Goal: Check status: Check status

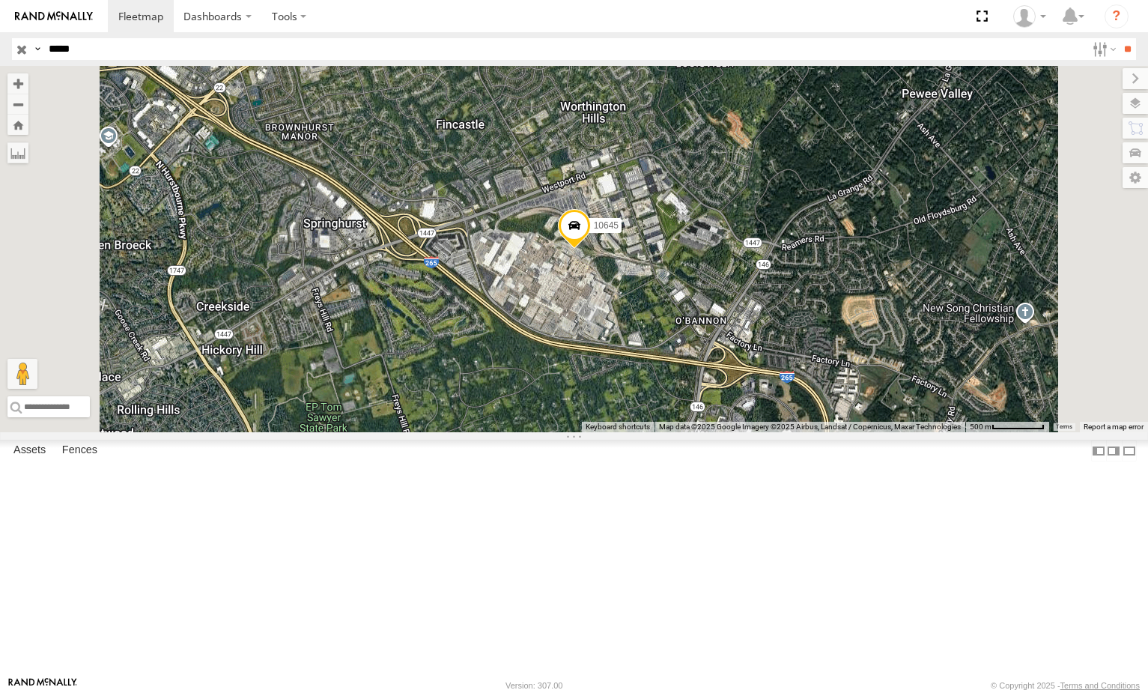
select select "**********"
click at [25, 68] on body "Dashboards ?" at bounding box center [574, 346] width 1148 height 693
type input "*****"
click at [1119, 38] on input "**" at bounding box center [1127, 49] width 17 height 22
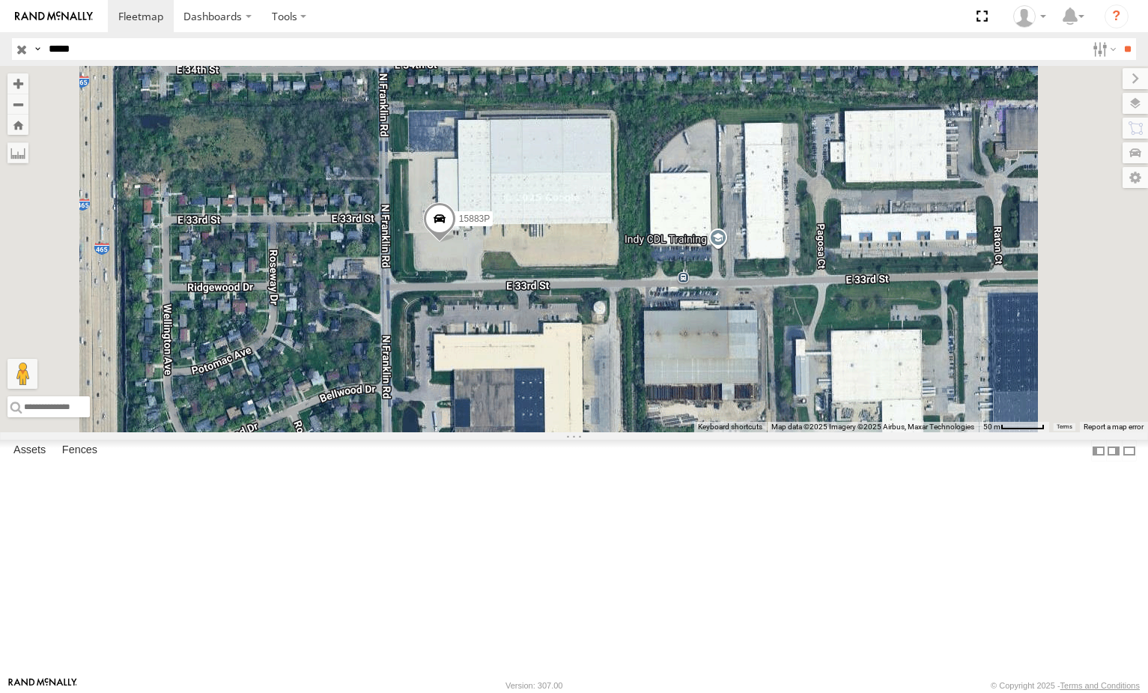
click at [455, 243] on span at bounding box center [438, 222] width 33 height 40
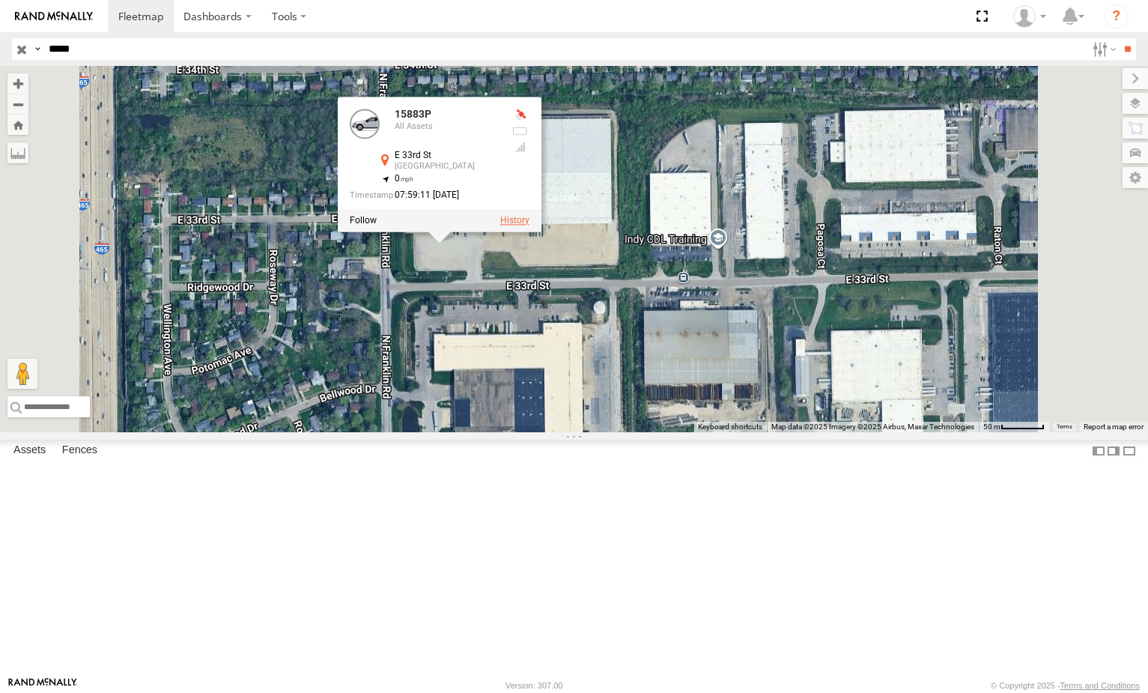
click at [529, 225] on label at bounding box center [513, 220] width 29 height 10
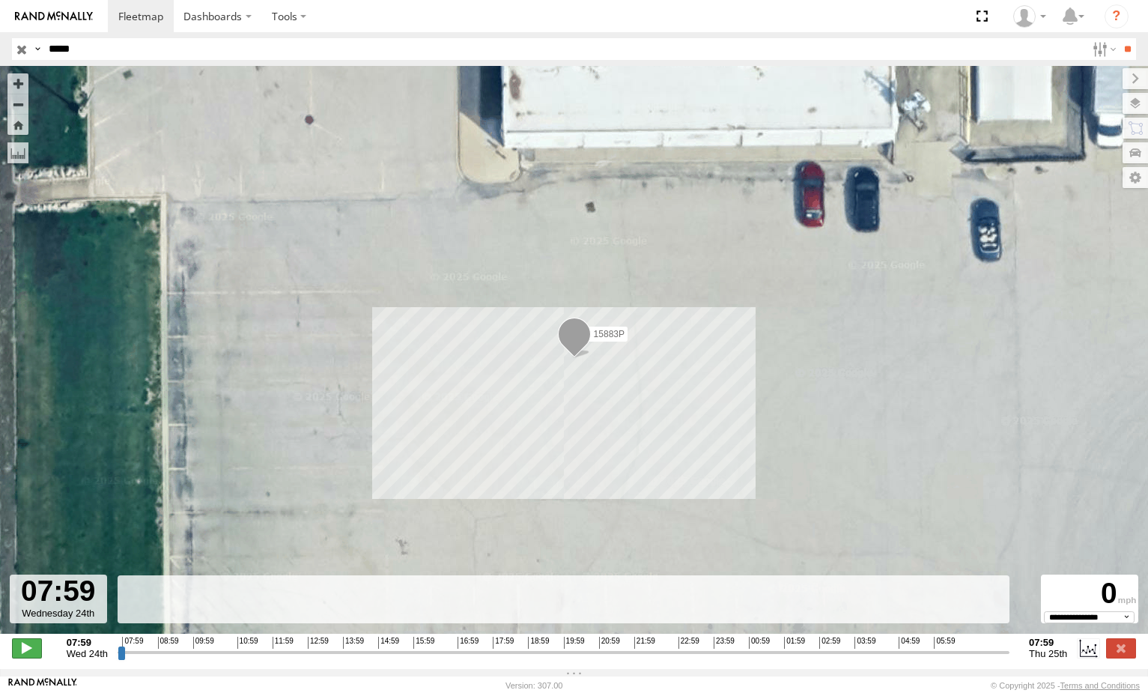
click at [28, 657] on span at bounding box center [27, 647] width 30 height 19
click at [388, 659] on input "range" at bounding box center [564, 652] width 892 height 14
click at [487, 659] on input "range" at bounding box center [564, 652] width 892 height 14
click at [748, 659] on input "range" at bounding box center [564, 652] width 892 height 14
type input "**********"
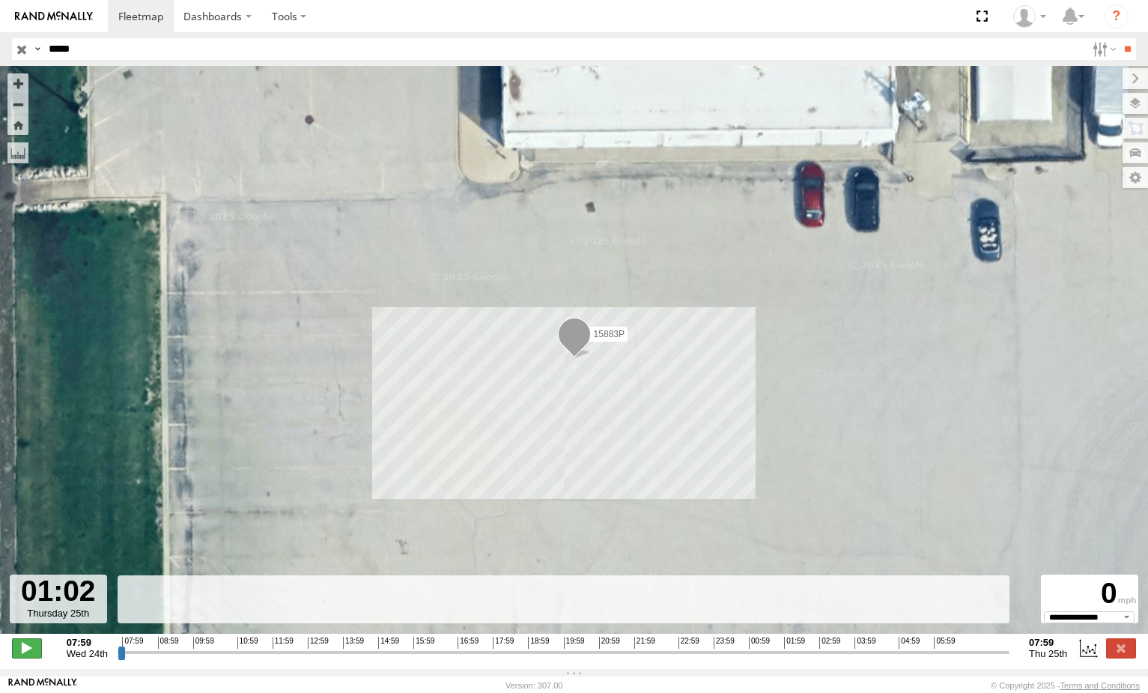
click at [21, 657] on span at bounding box center [27, 647] width 30 height 19
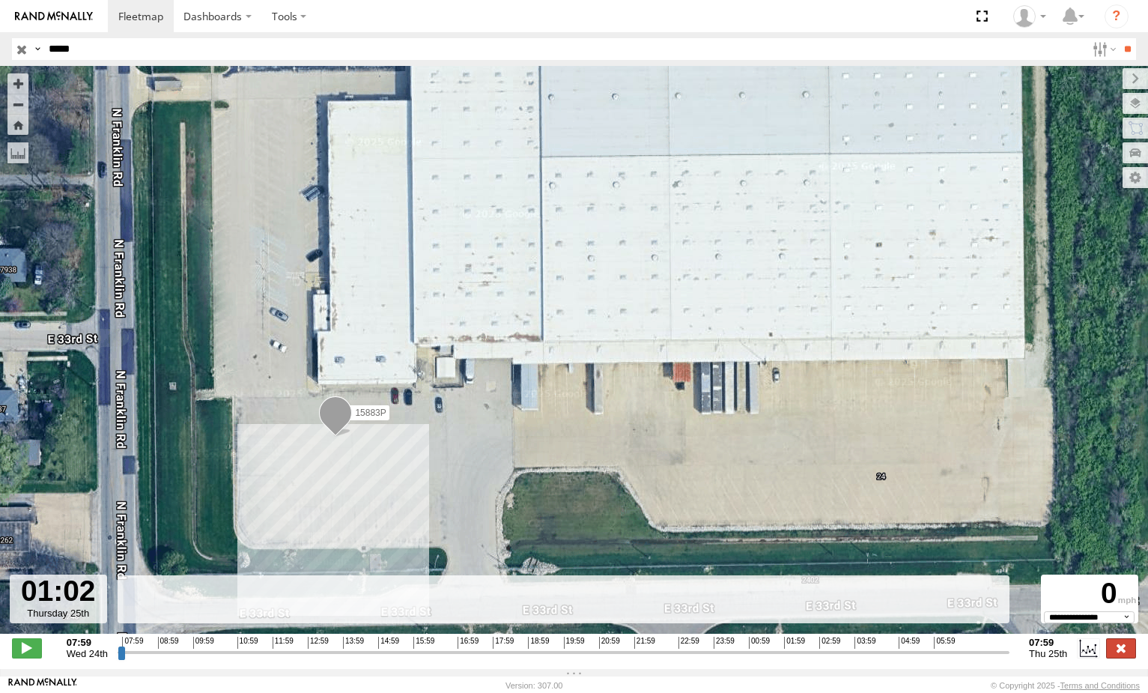
click at [1123, 657] on label at bounding box center [1121, 647] width 30 height 19
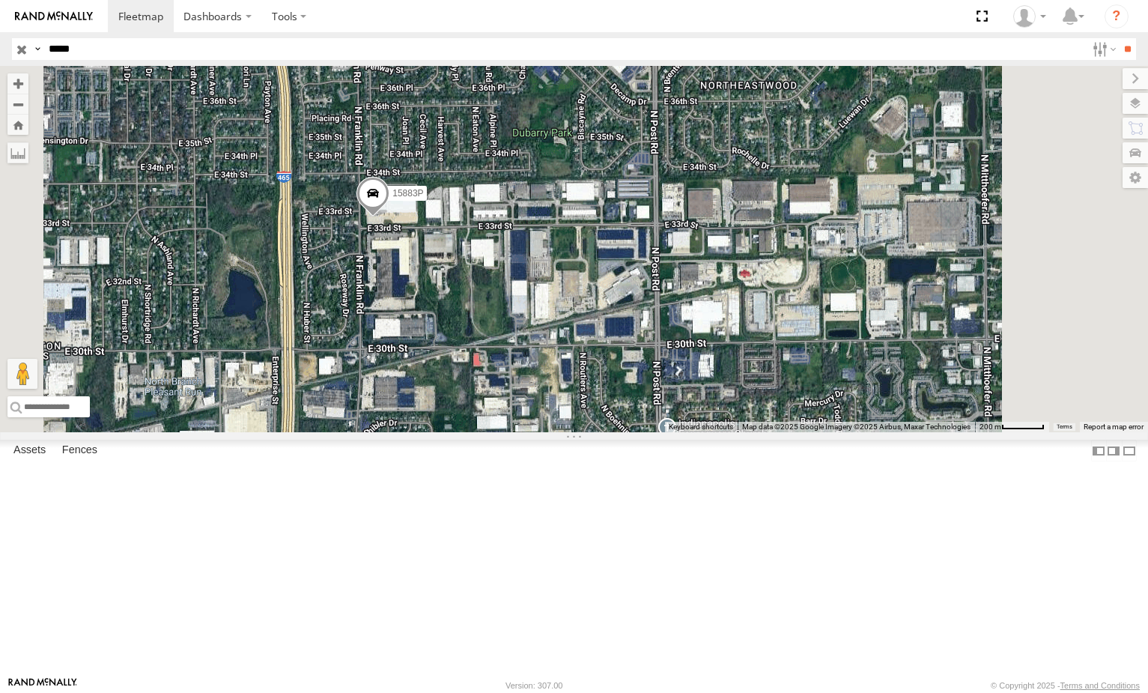
drag, startPoint x: 574, startPoint y: 382, endPoint x: 559, endPoint y: 343, distance: 41.7
click at [559, 343] on div "15883P" at bounding box center [574, 249] width 1148 height 366
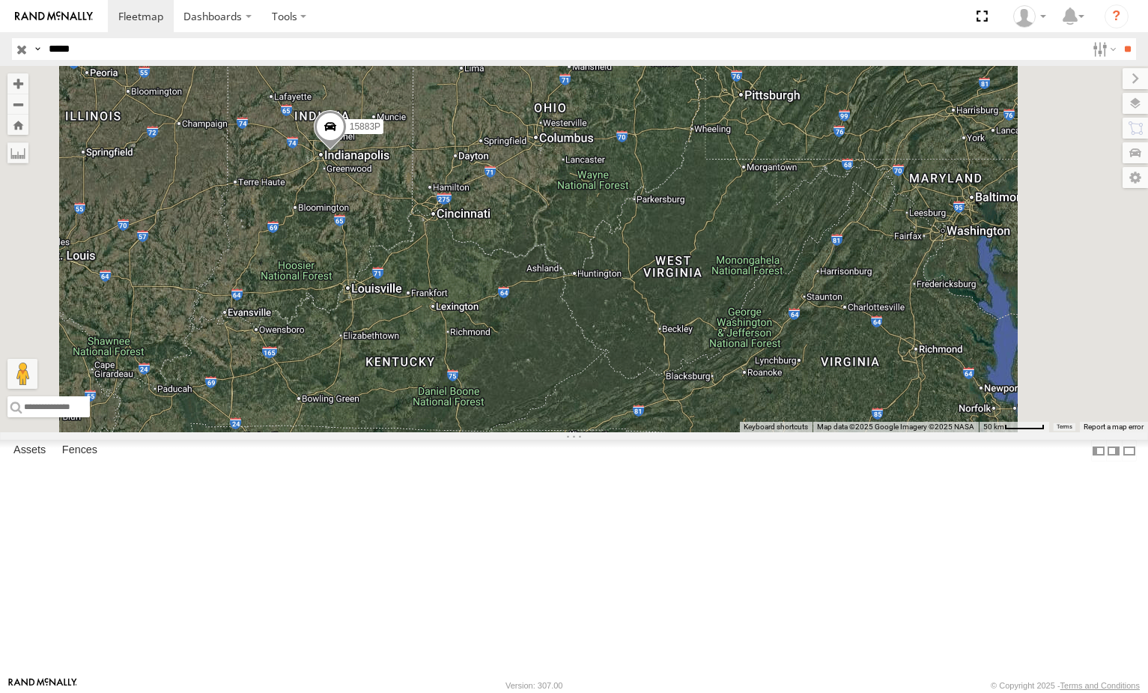
drag, startPoint x: 561, startPoint y: 327, endPoint x: 516, endPoint y: 282, distance: 64.1
click at [516, 282] on div "15883P" at bounding box center [574, 249] width 1148 height 366
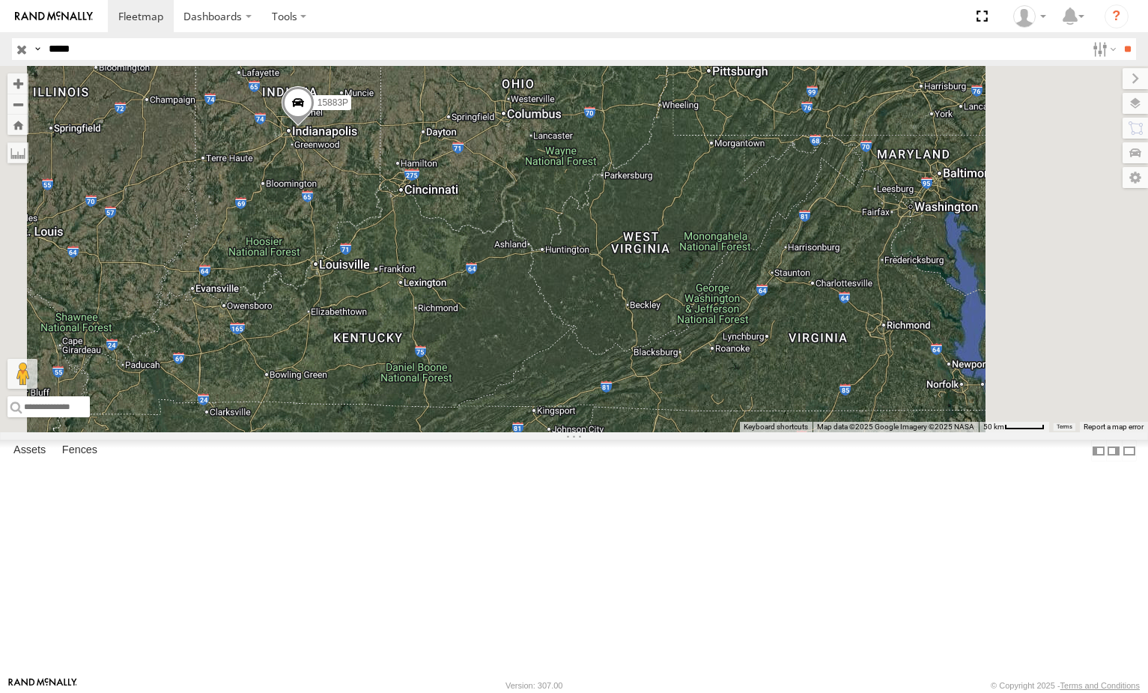
drag, startPoint x: 853, startPoint y: 369, endPoint x: 802, endPoint y: 339, distance: 59.1
click at [802, 339] on div "15883P" at bounding box center [574, 249] width 1148 height 366
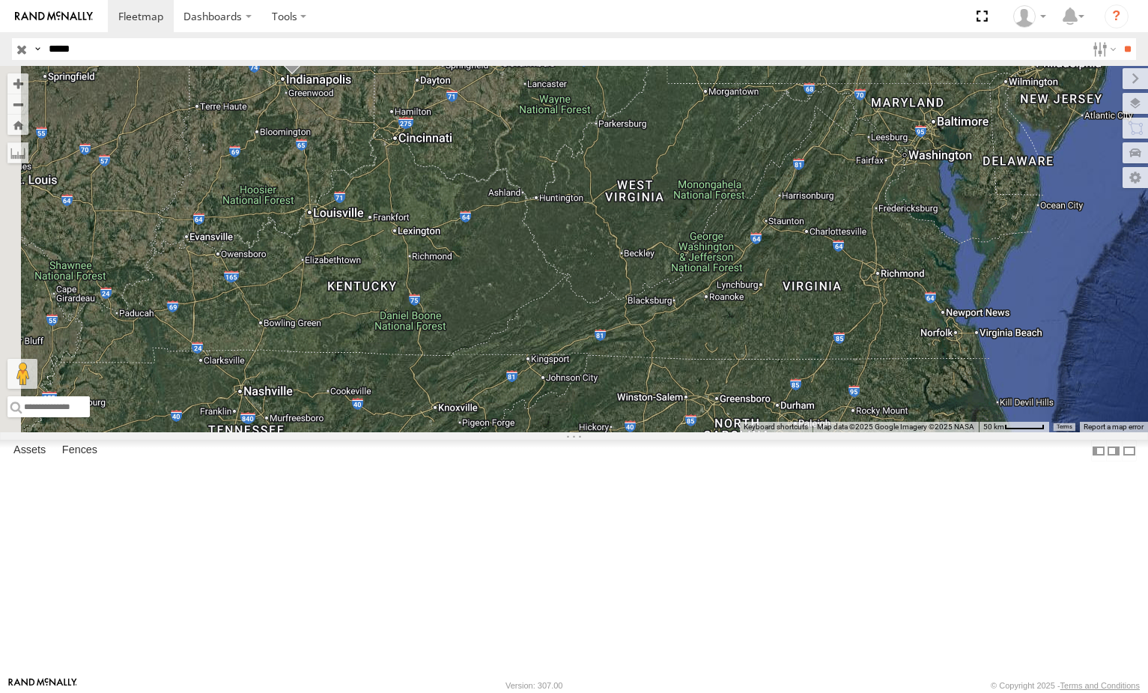
drag, startPoint x: 761, startPoint y: 336, endPoint x: 807, endPoint y: 314, distance: 51.2
click at [807, 314] on div "15883P" at bounding box center [574, 249] width 1148 height 366
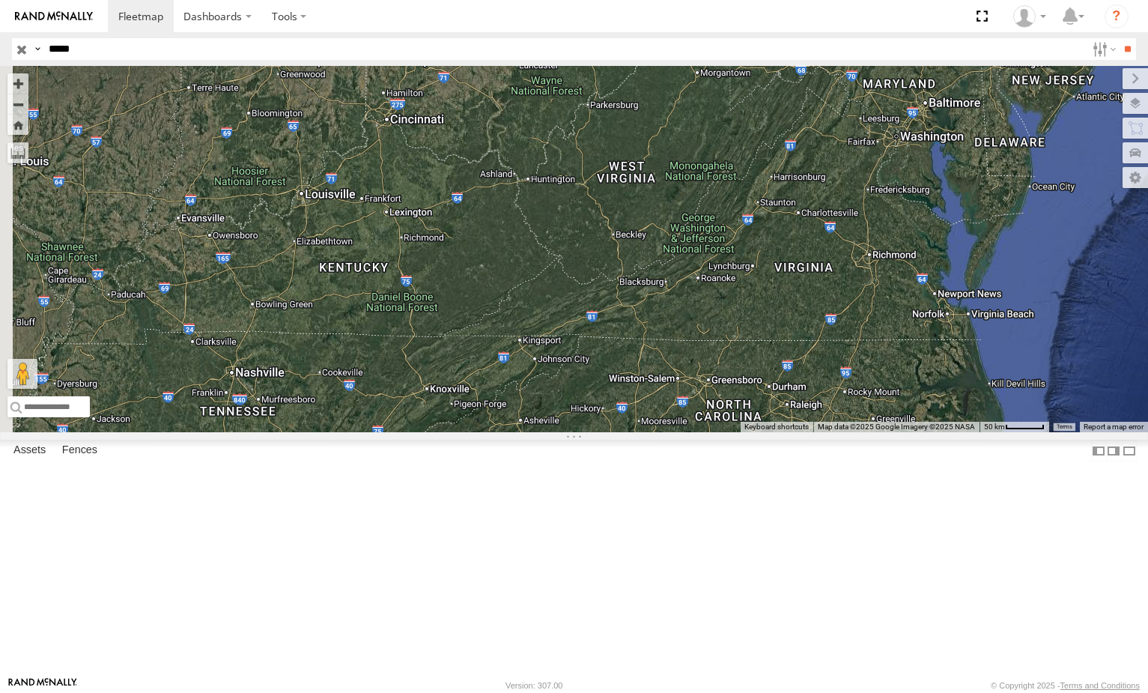
drag, startPoint x: 804, startPoint y: 311, endPoint x: 785, endPoint y: 273, distance: 42.5
click at [785, 273] on div "15883P" at bounding box center [574, 249] width 1148 height 366
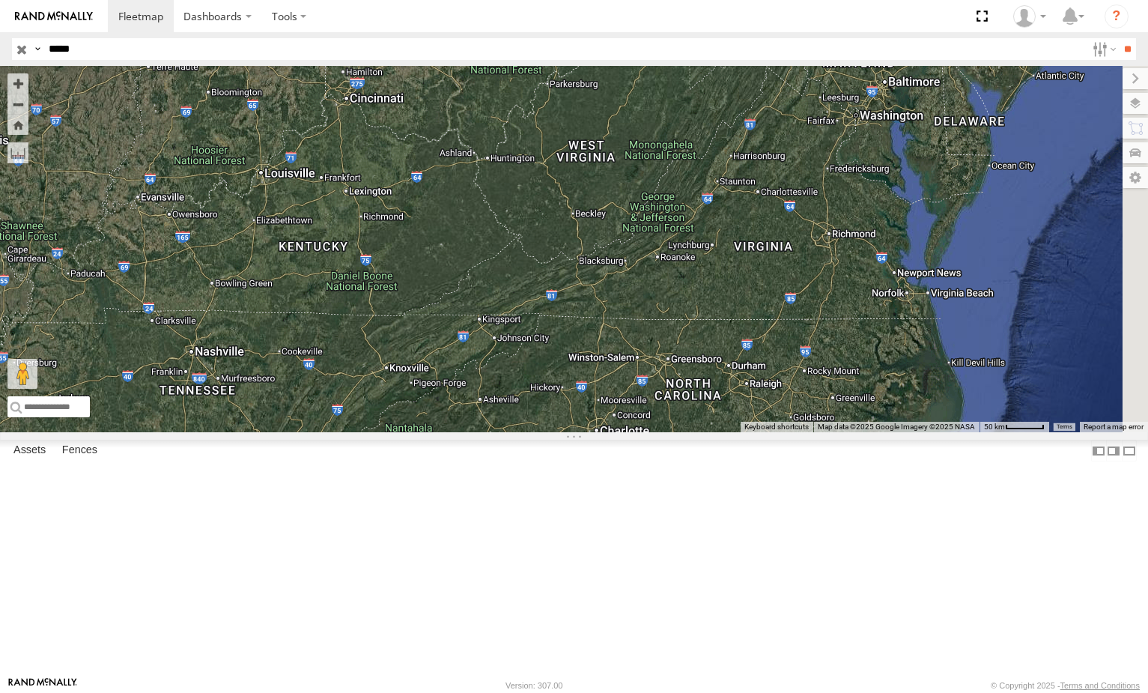
drag, startPoint x: 752, startPoint y: 277, endPoint x: 765, endPoint y: 275, distance: 12.9
click at [765, 275] on div "15883P" at bounding box center [574, 249] width 1148 height 366
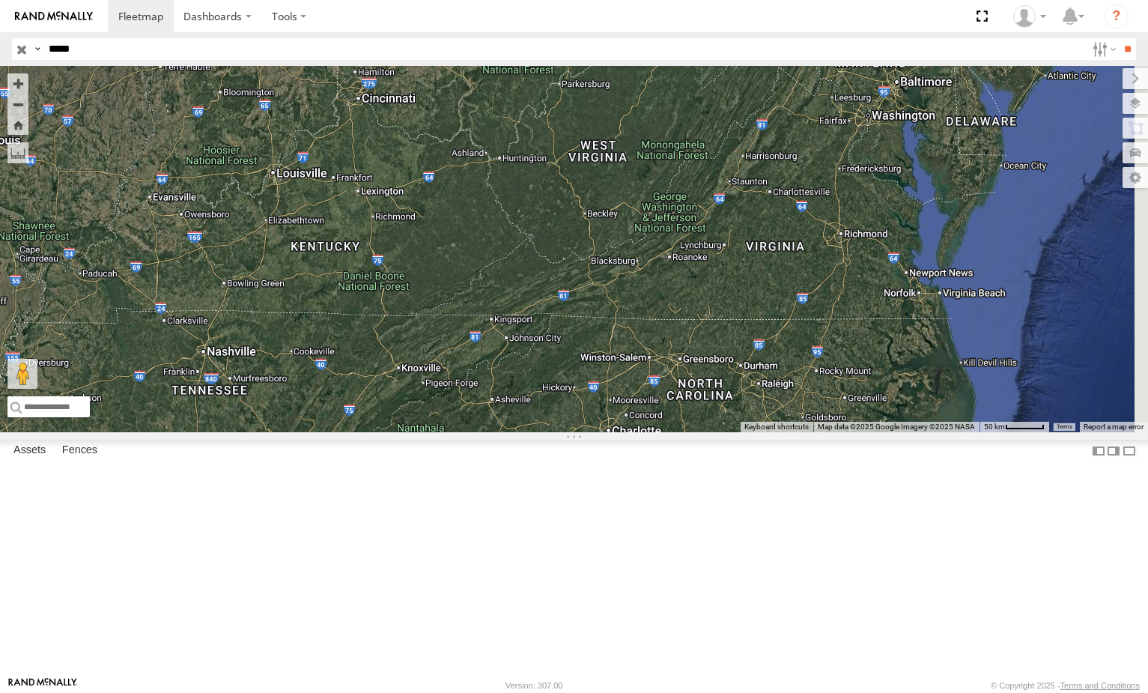
click at [19, 50] on input "button" at bounding box center [21, 49] width 19 height 22
